Goal: Information Seeking & Learning: Learn about a topic

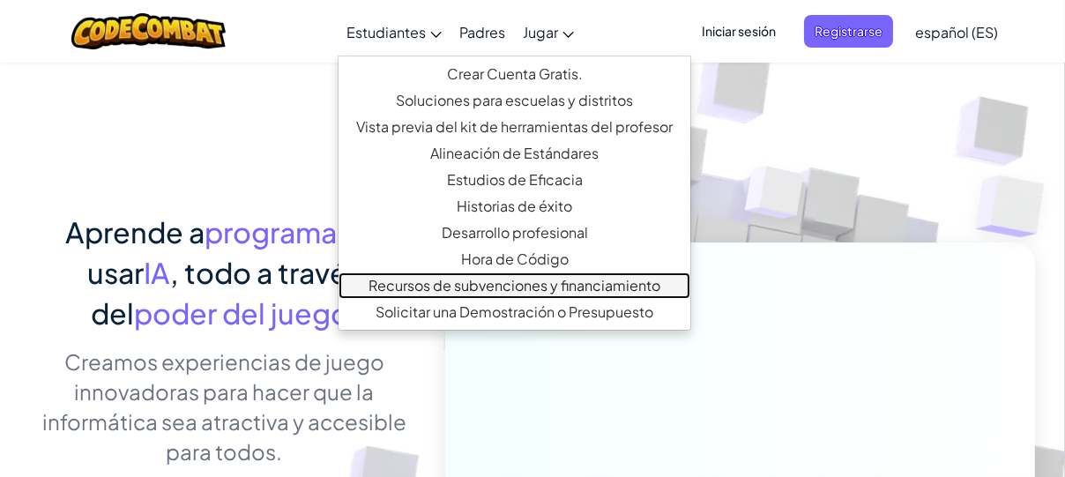
click at [420, 277] on link "Recursos de subvenciones y financiamiento" at bounding box center [514, 285] width 352 height 26
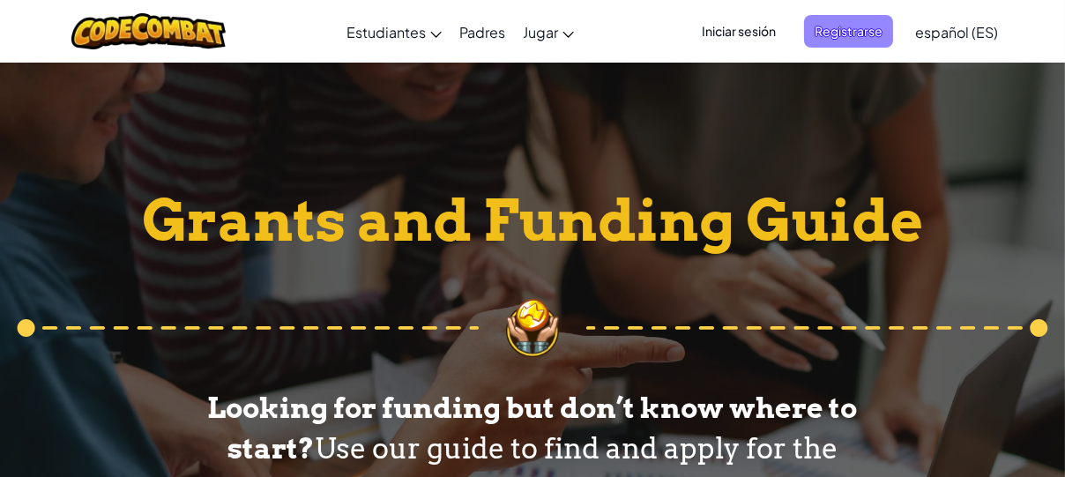
click at [837, 27] on span "Registrarse" at bounding box center [848, 31] width 89 height 33
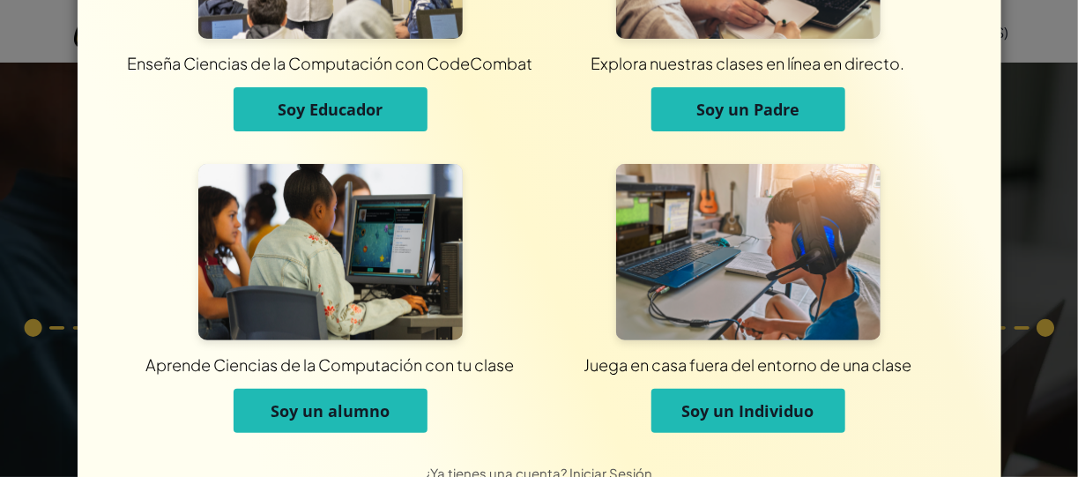
scroll to position [181, 0]
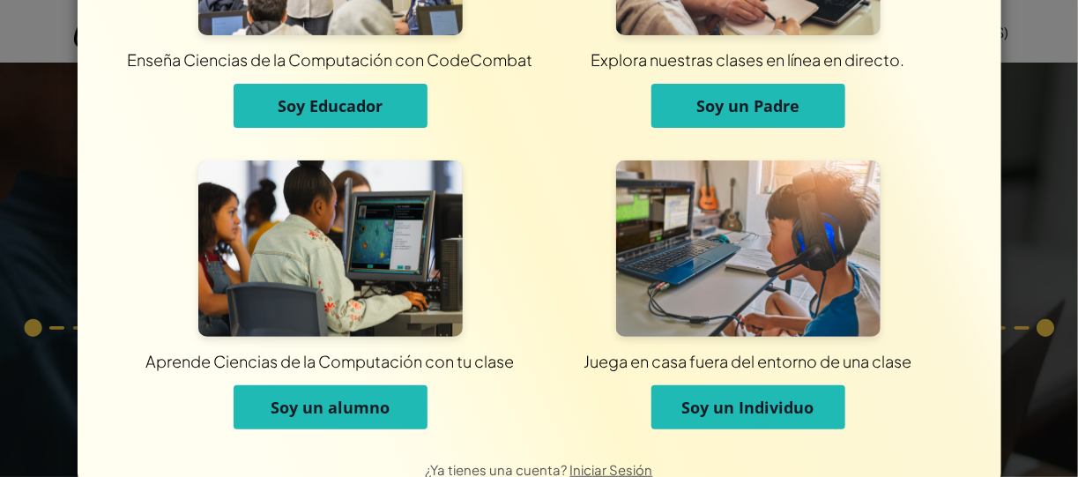
click at [294, 418] on button "Soy un alumno" at bounding box center [331, 407] width 194 height 44
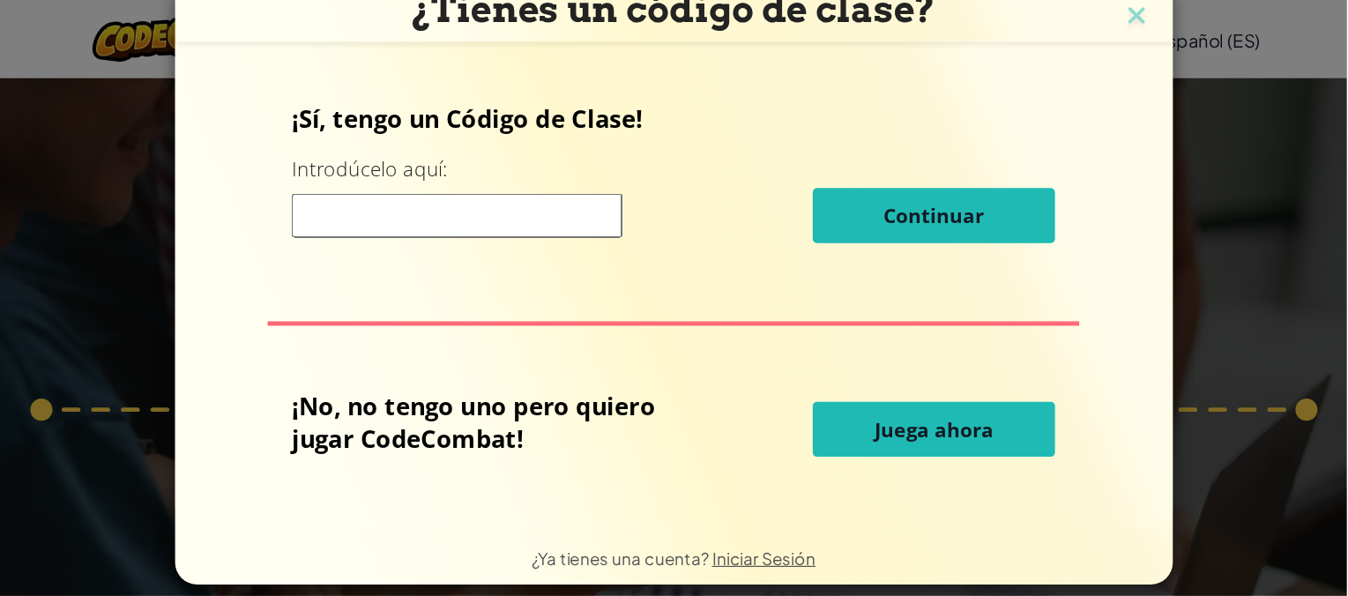
scroll to position [0, 0]
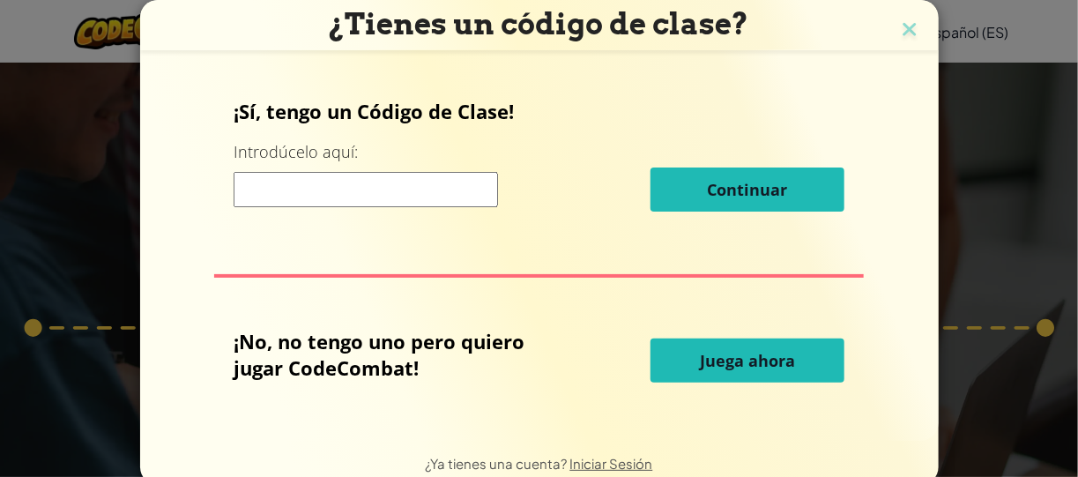
click at [669, 359] on button "Juega ahora" at bounding box center [748, 360] width 194 height 44
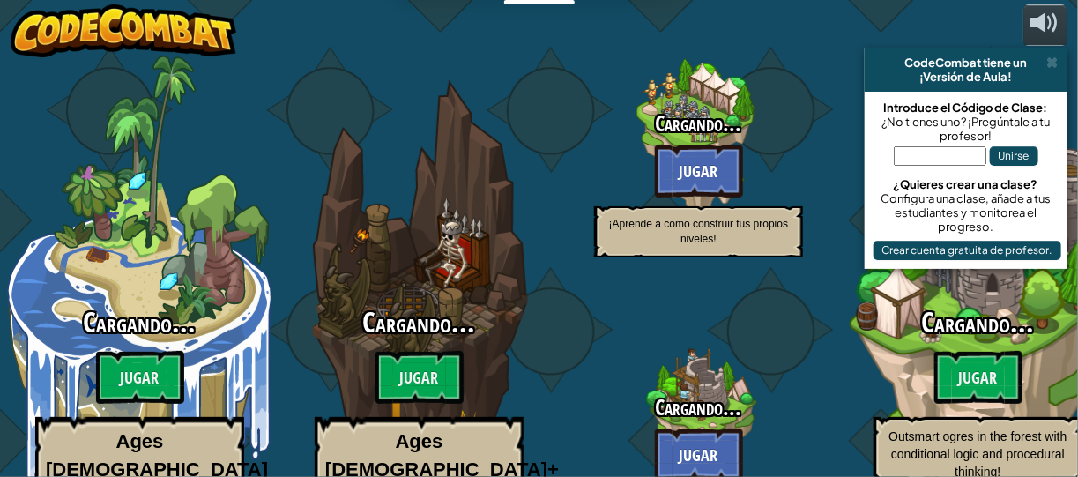
select select "es-ES"
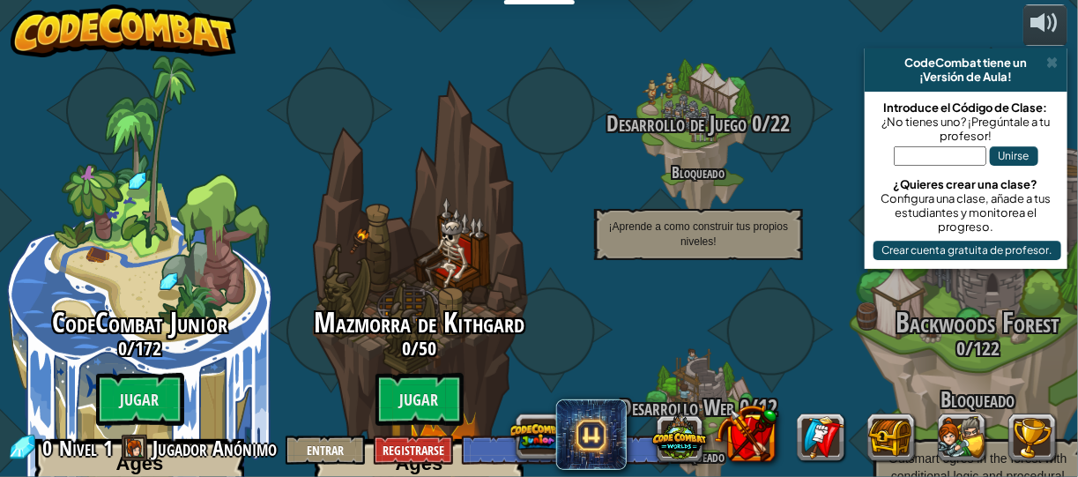
click at [1059, 70] on div "¡Versión de Aula!" at bounding box center [966, 77] width 189 height 14
click at [1050, 69] on span at bounding box center [1052, 63] width 11 height 14
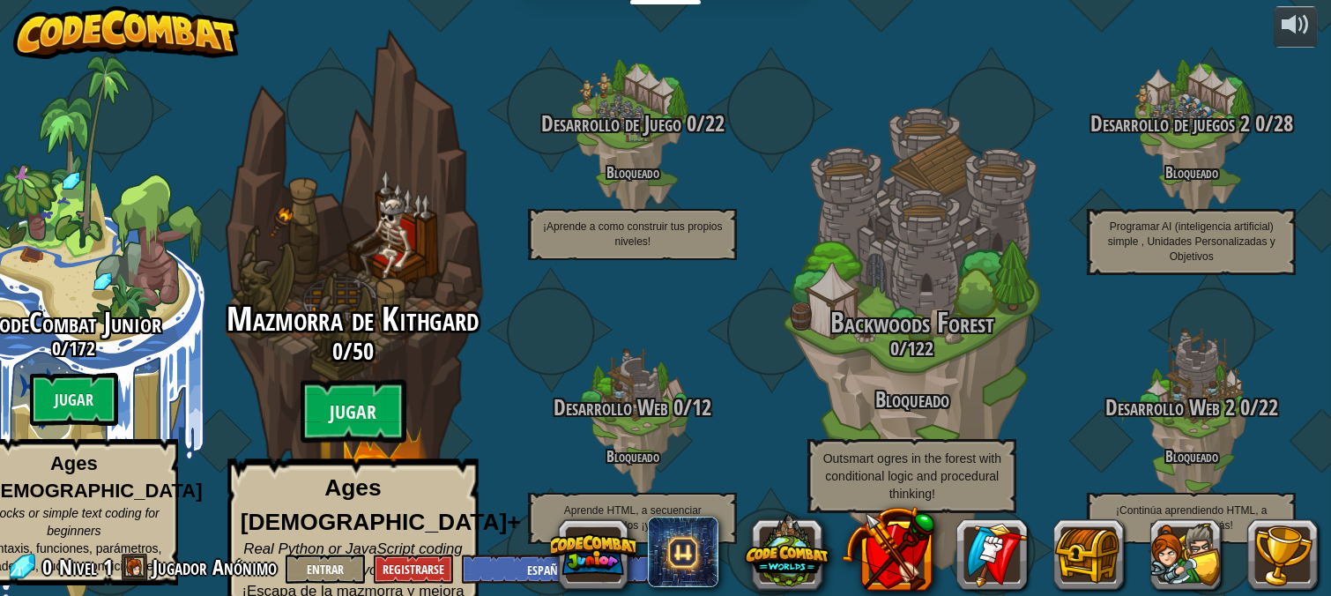
drag, startPoint x: 926, startPoint y: 1, endPoint x: 224, endPoint y: 123, distance: 712.1
click at [224, 123] on div "CodeCombat Junior 0 / 172 Jugar Ages [DEMOGRAPHIC_DATA] Blocks or simple text c…" at bounding box center [632, 298] width 1397 height 596
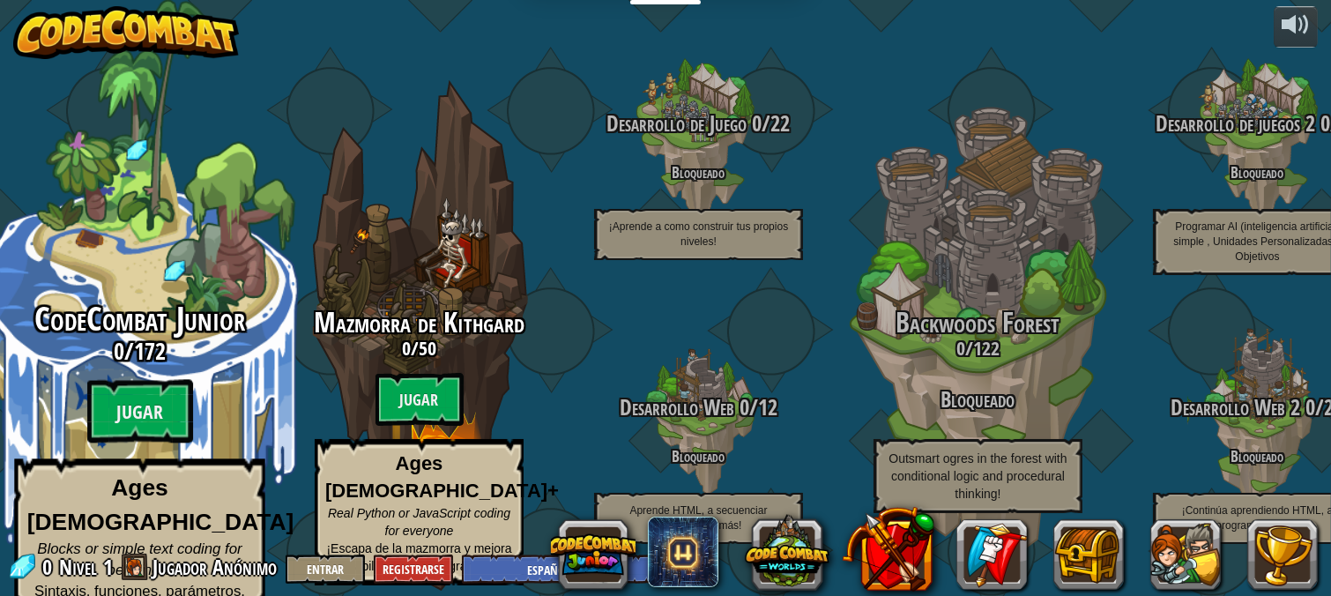
click at [158, 155] on div "CodeCombat Junior 0 / 172 Jugar Ages [DEMOGRAPHIC_DATA] Blocks or simple text c…" at bounding box center [139, 335] width 335 height 671
select select "es-ES"
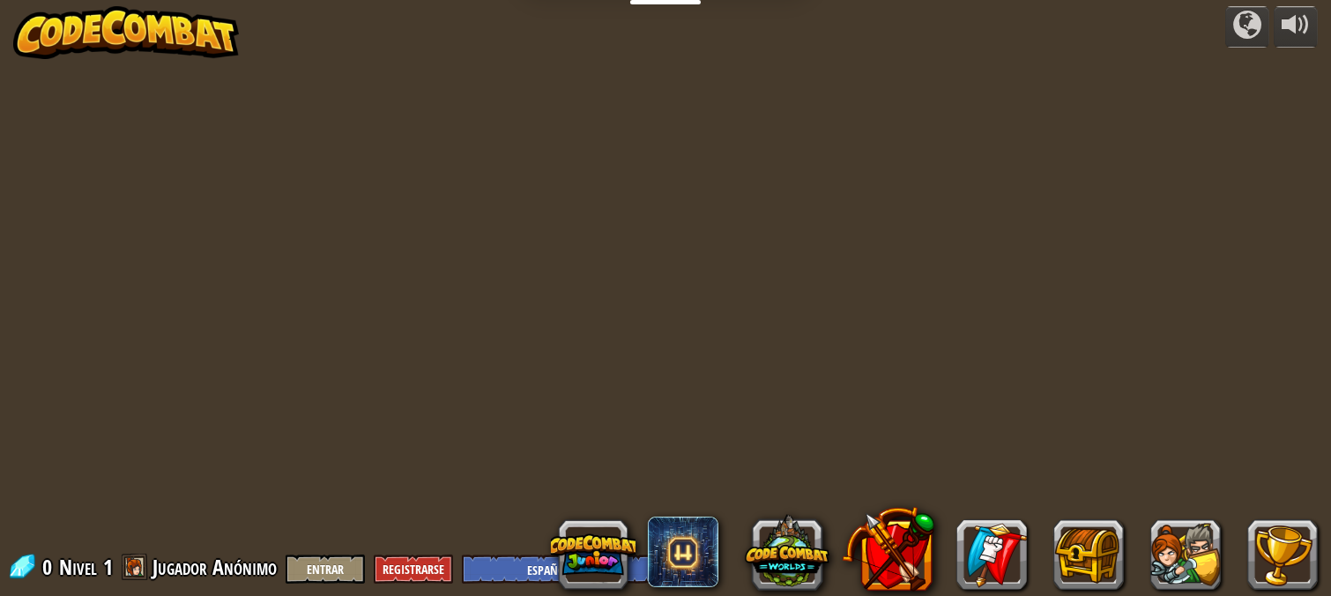
select select "es-ES"
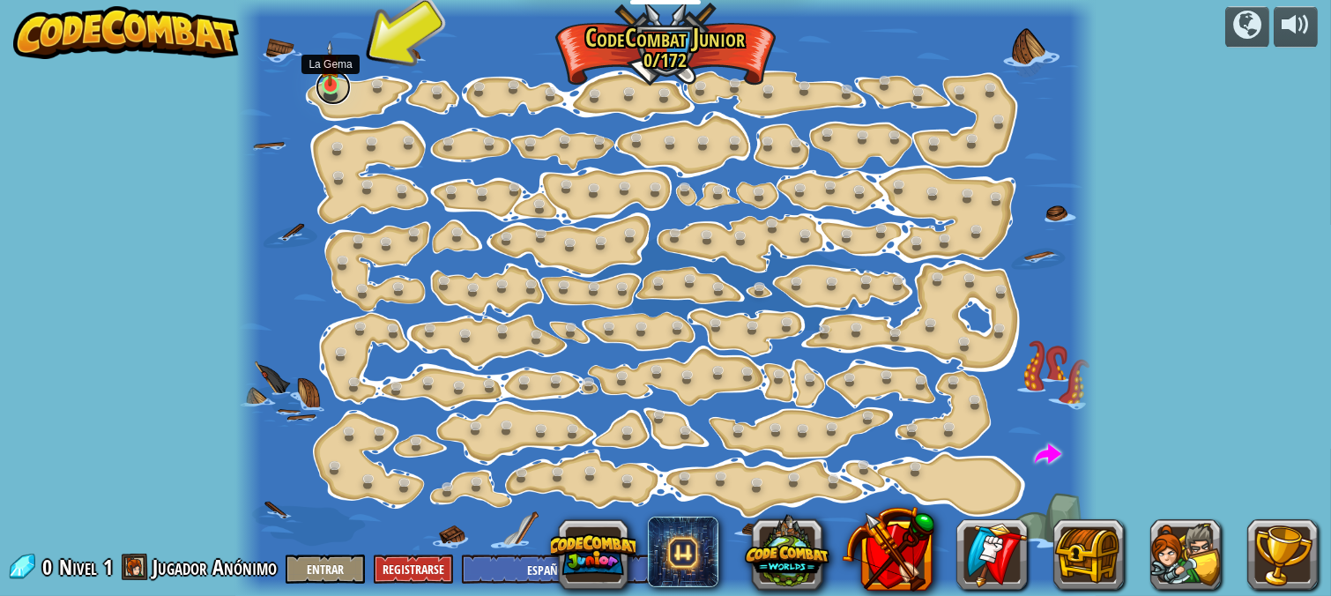
click at [338, 86] on link at bounding box center [333, 87] width 35 height 35
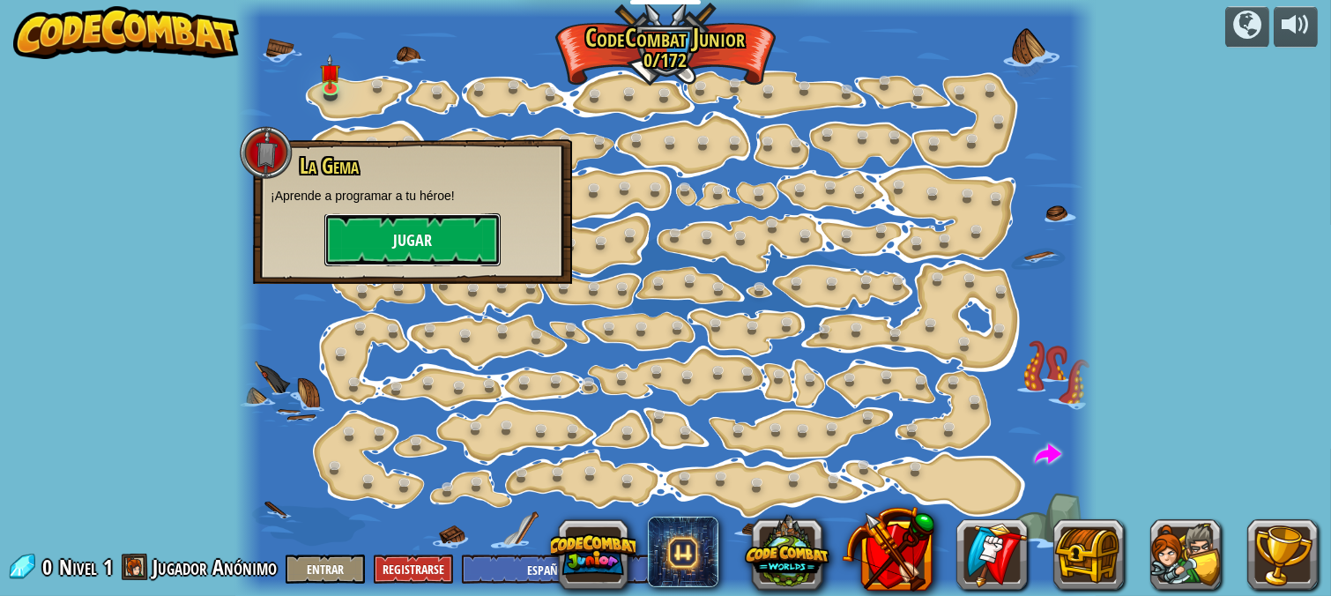
click at [407, 230] on button "Jugar" at bounding box center [412, 239] width 176 height 53
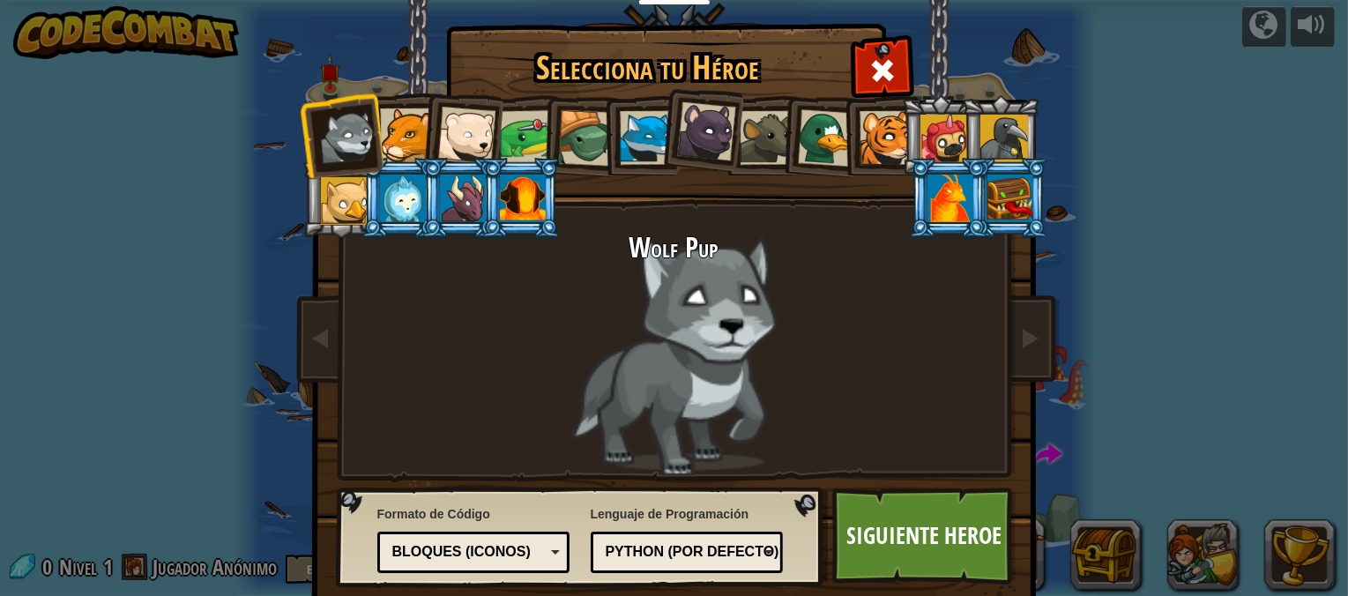
click at [650, 321] on div "Wolf Pup" at bounding box center [674, 354] width 661 height 242
click at [547, 476] on div "Bloques (iconos)" at bounding box center [474, 552] width 170 height 27
click at [403, 131] on div at bounding box center [407, 135] width 54 height 54
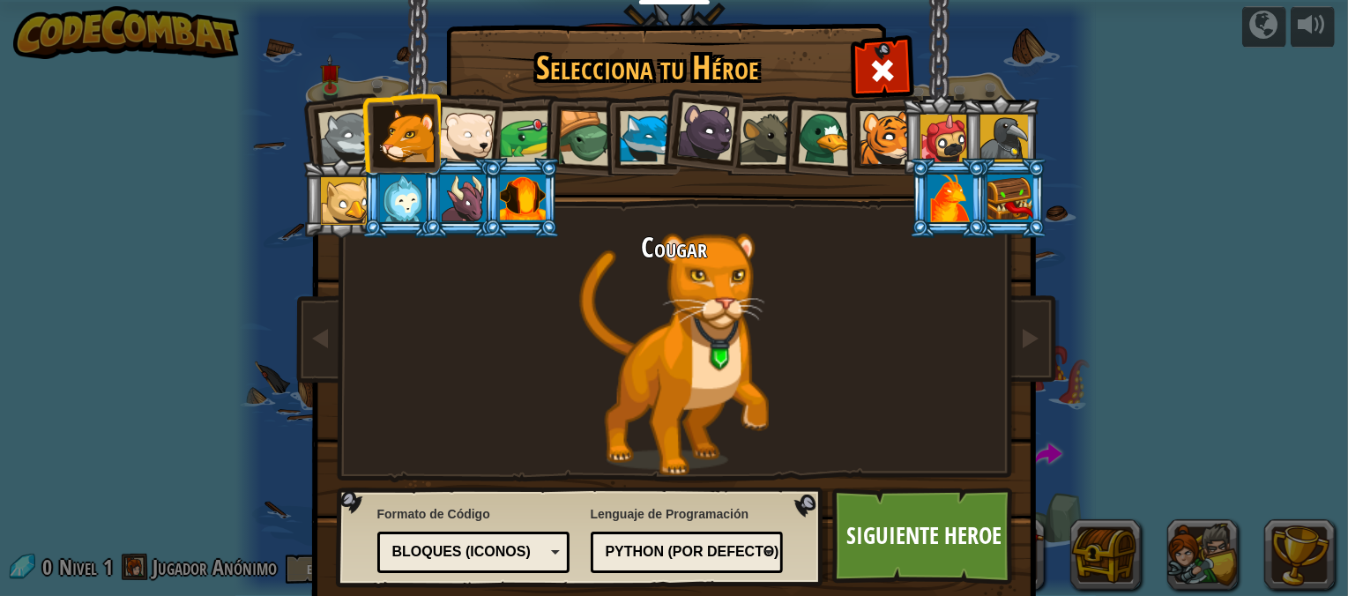
click at [702, 123] on div at bounding box center [705, 131] width 59 height 59
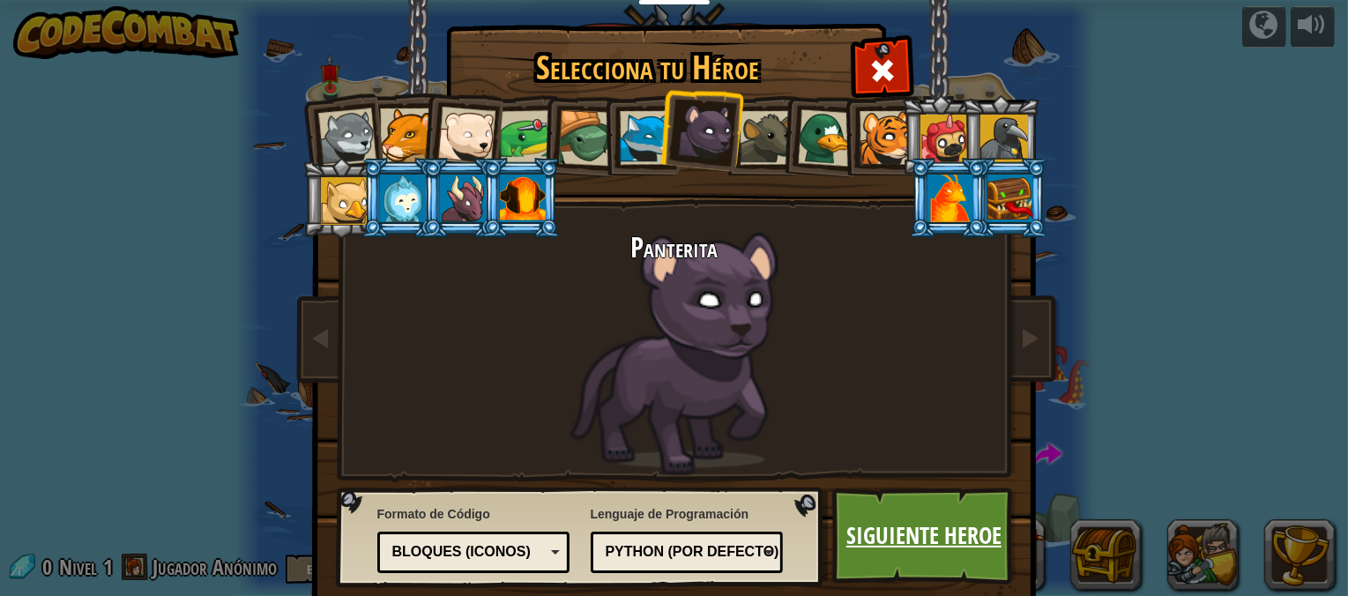
click at [893, 476] on link "Siguiente Heroe" at bounding box center [924, 535] width 184 height 97
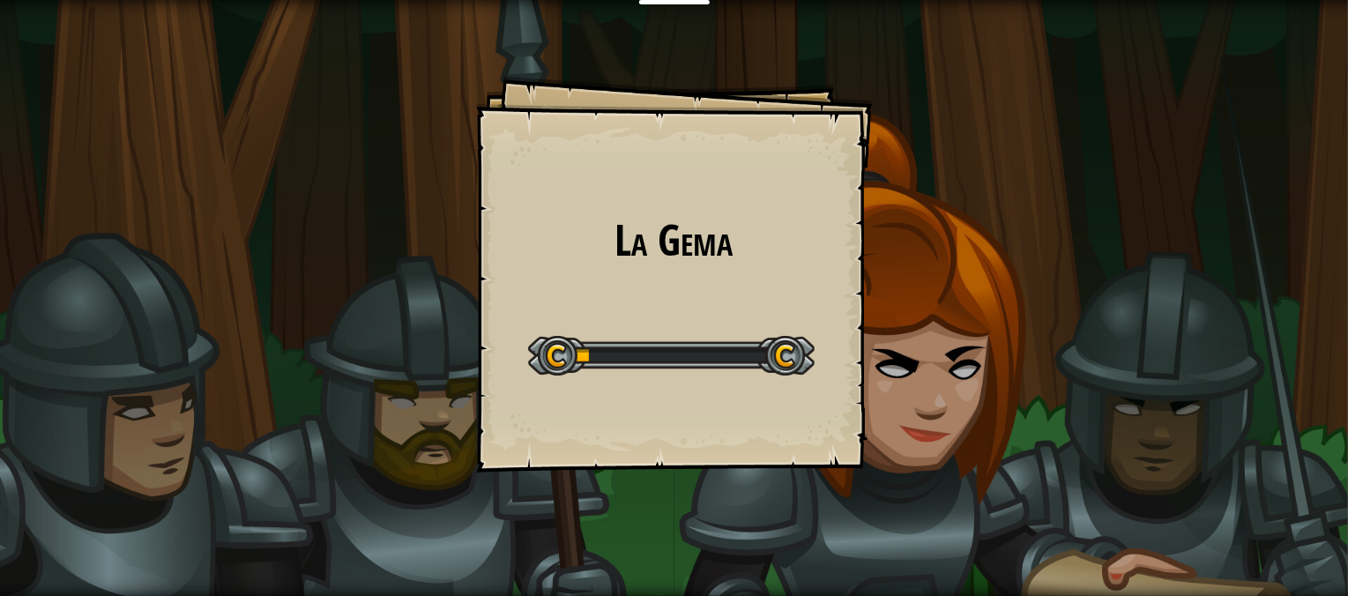
click at [893, 476] on div "La [PERSON_NAME] Goals Start Level Error al cargar desde el servidor. Intenta r…" at bounding box center [674, 298] width 1348 height 596
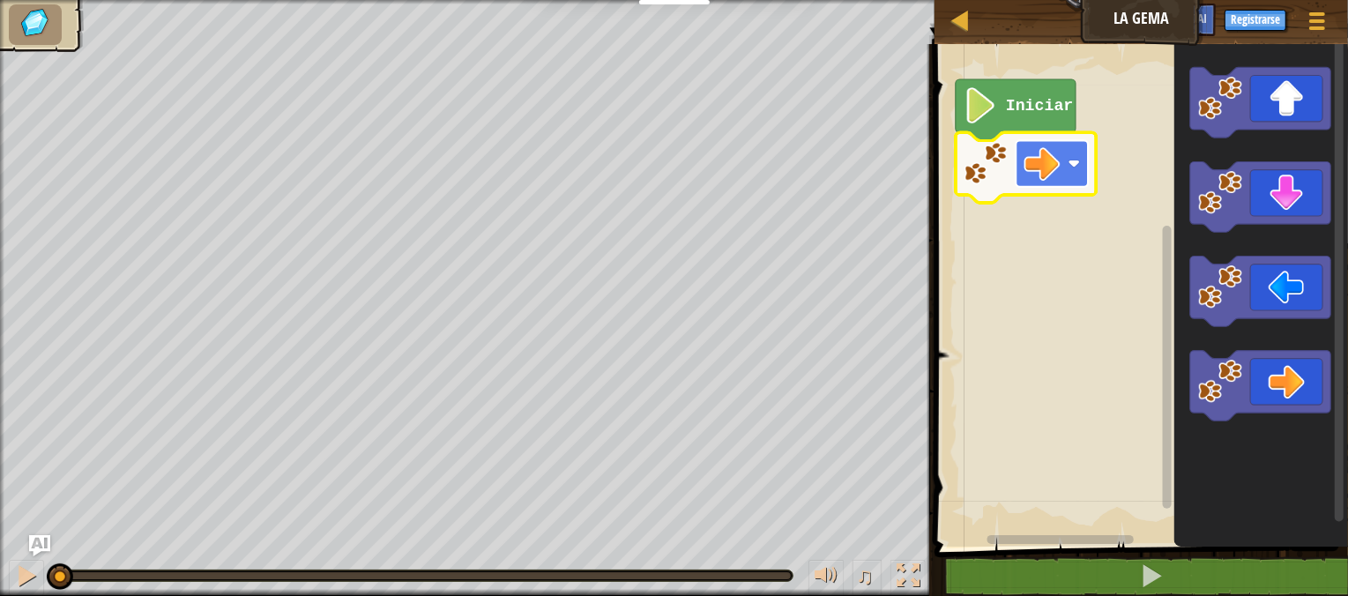
click at [1064, 154] on rect "Espacio de trabajo de Blockly" at bounding box center [1052, 163] width 72 height 46
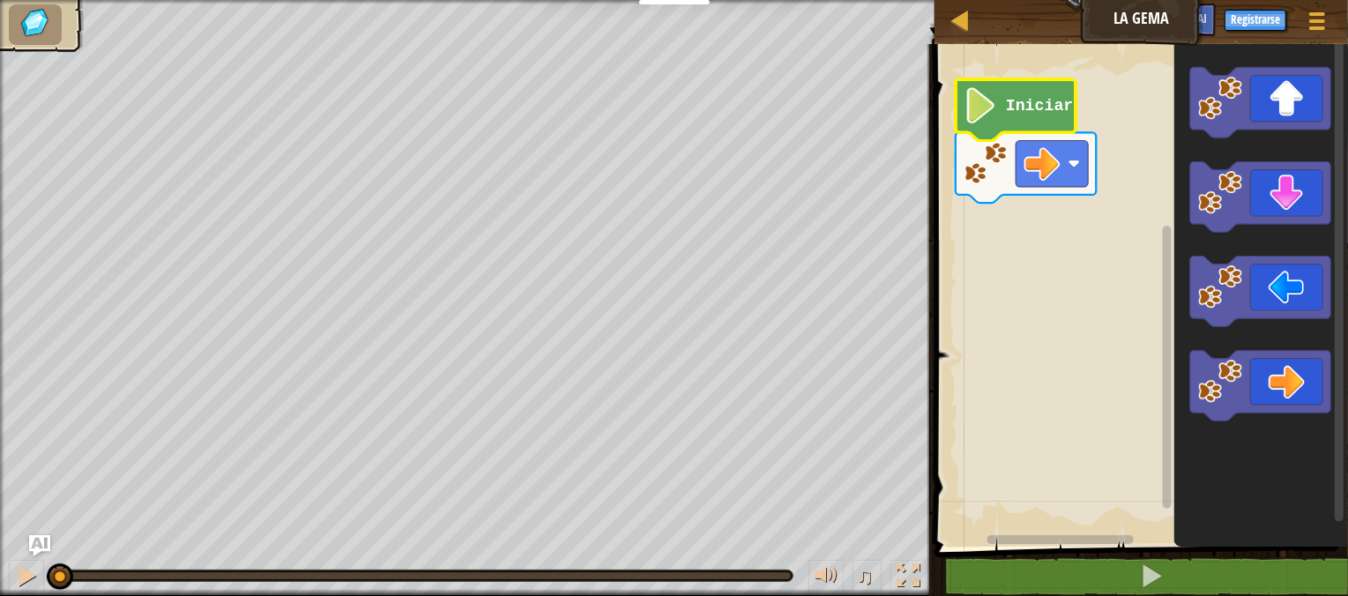
click at [997, 119] on image "Espacio de trabajo de Blockly" at bounding box center [981, 105] width 34 height 36
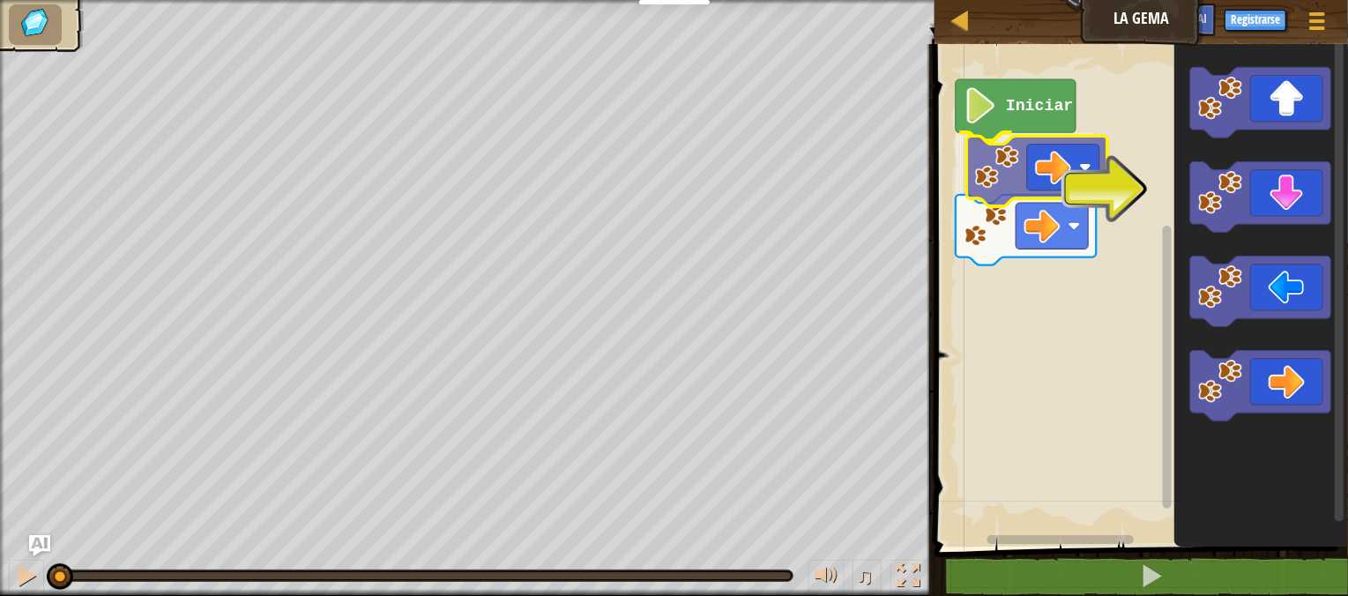
click at [1007, 175] on div "Iniciar" at bounding box center [1138, 290] width 419 height 511
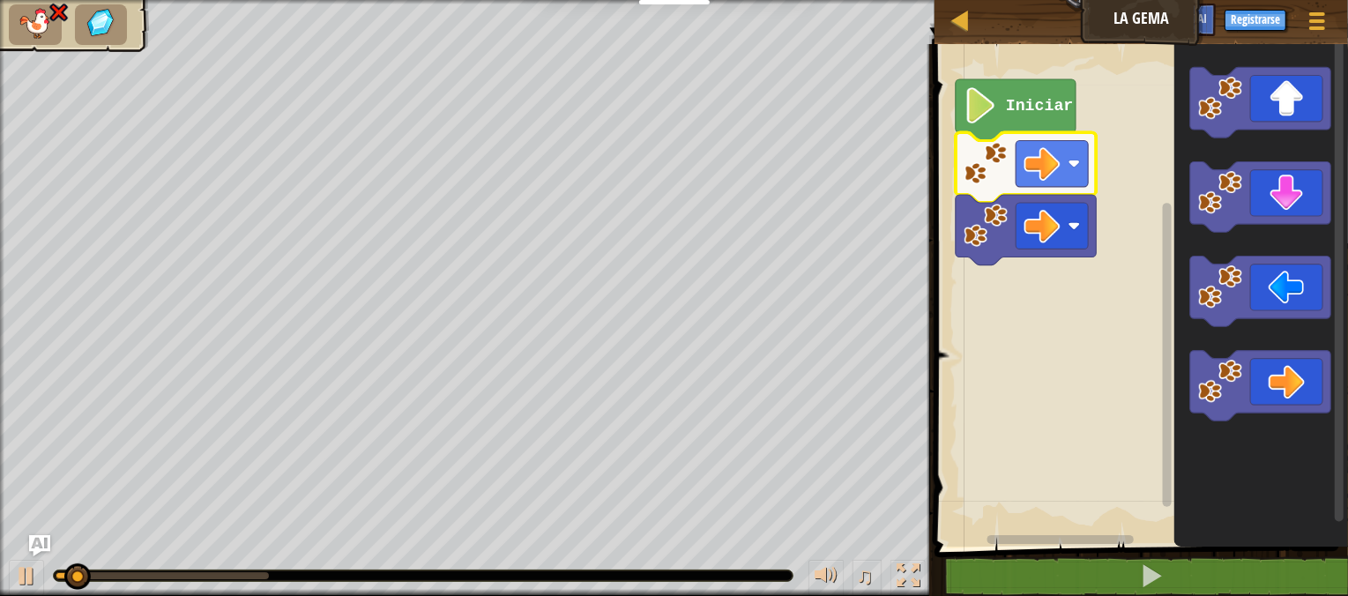
click at [984, 122] on image "Espacio de trabajo de Blockly" at bounding box center [981, 105] width 34 height 36
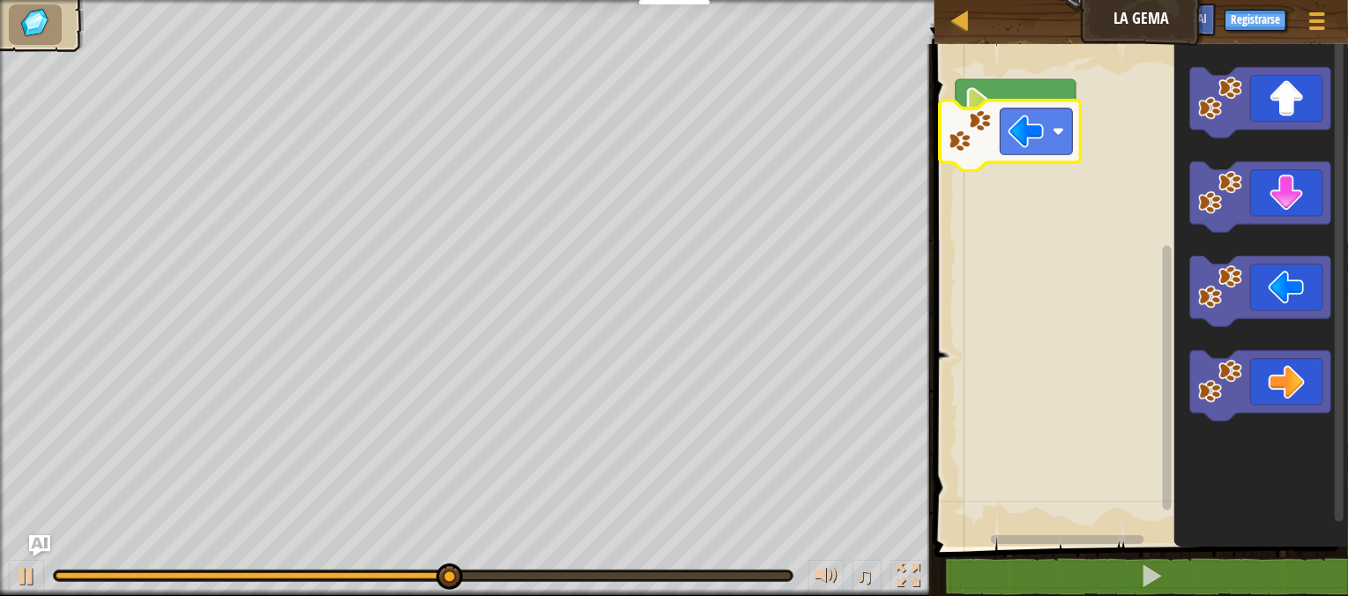
click at [980, 188] on div "Iniciar" at bounding box center [1138, 290] width 419 height 511
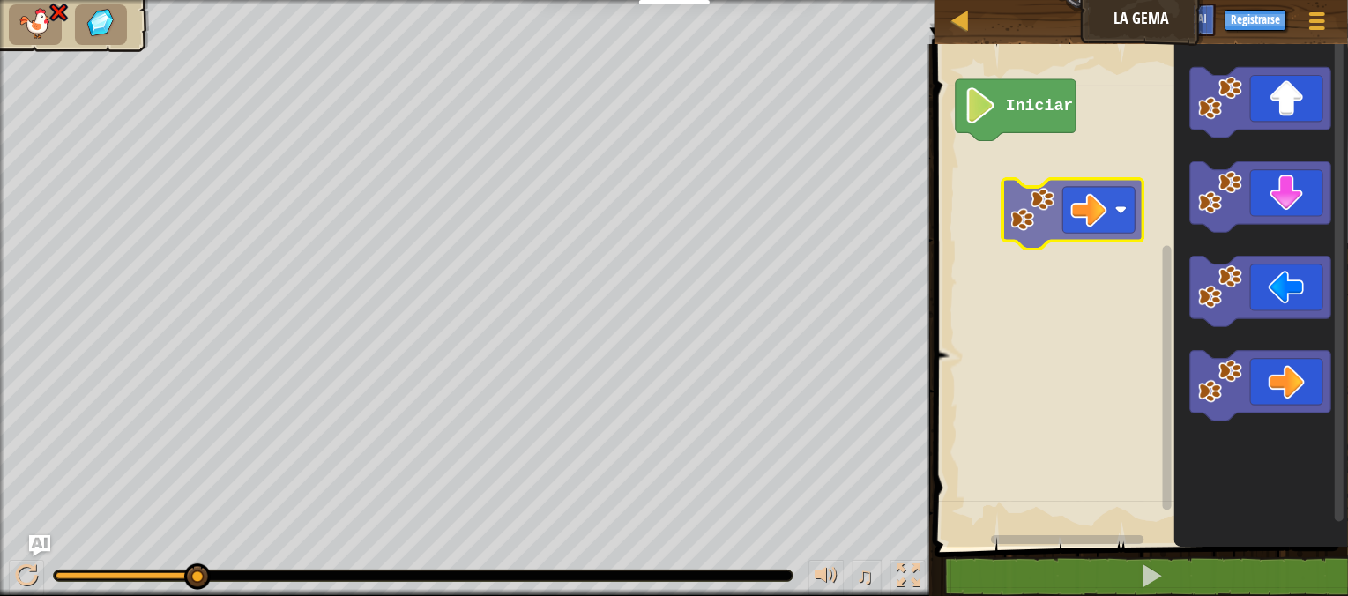
click at [1008, 167] on div "Iniciar" at bounding box center [1138, 290] width 419 height 511
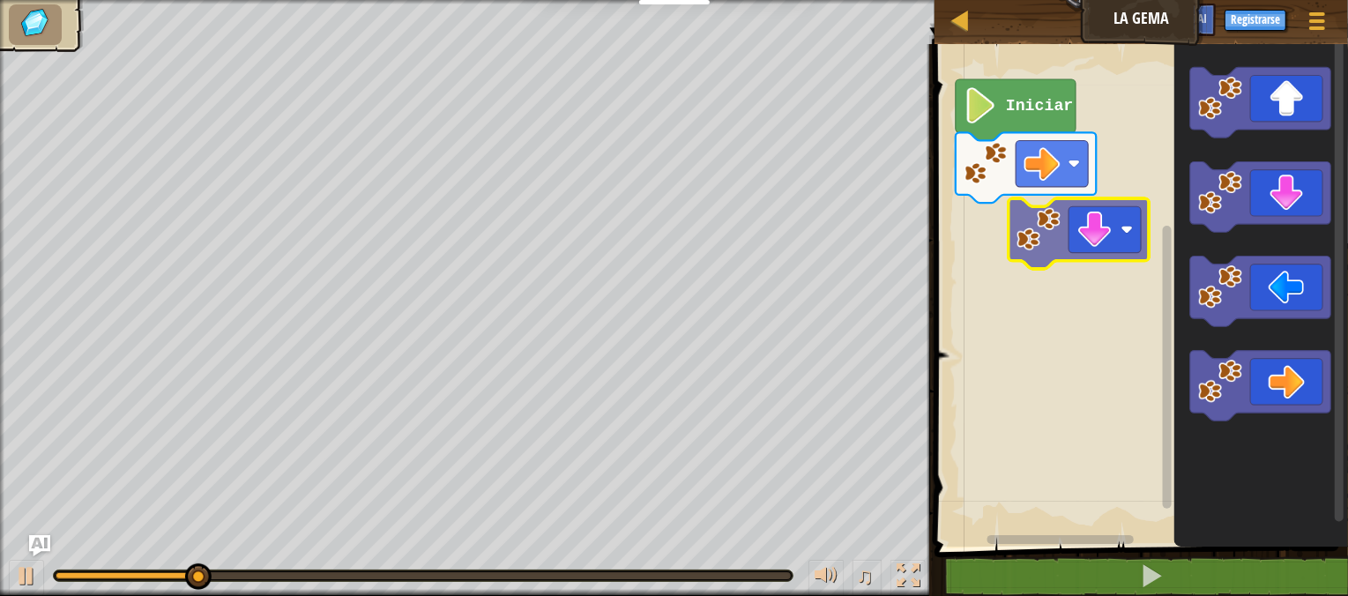
click at [1007, 234] on div "Iniciar" at bounding box center [1138, 290] width 419 height 511
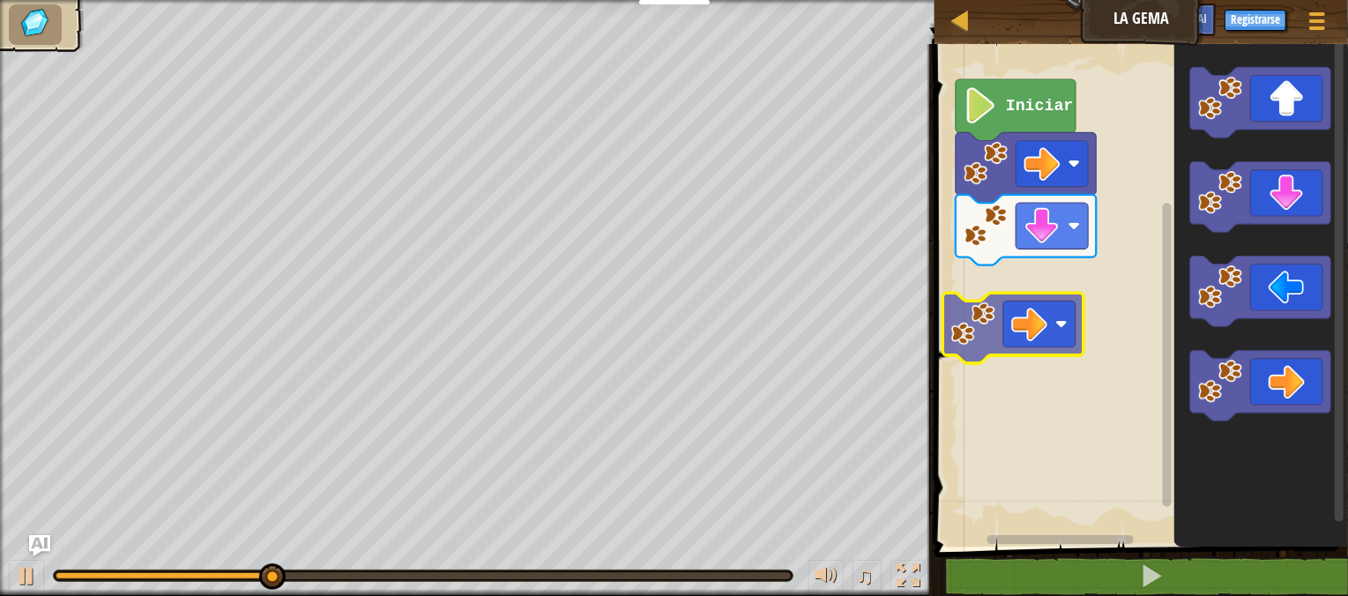
click at [964, 277] on div "Iniciar" at bounding box center [1138, 290] width 419 height 511
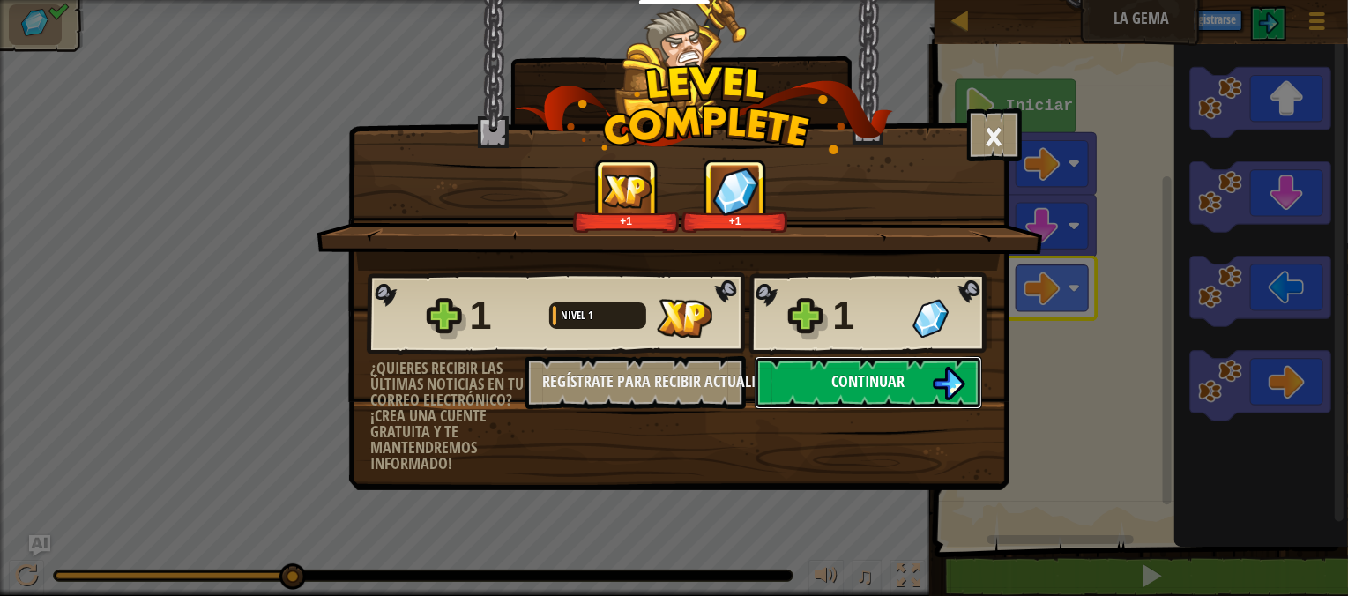
click at [813, 409] on button "Continuar" at bounding box center [868, 382] width 227 height 53
